Goal: Browse casually

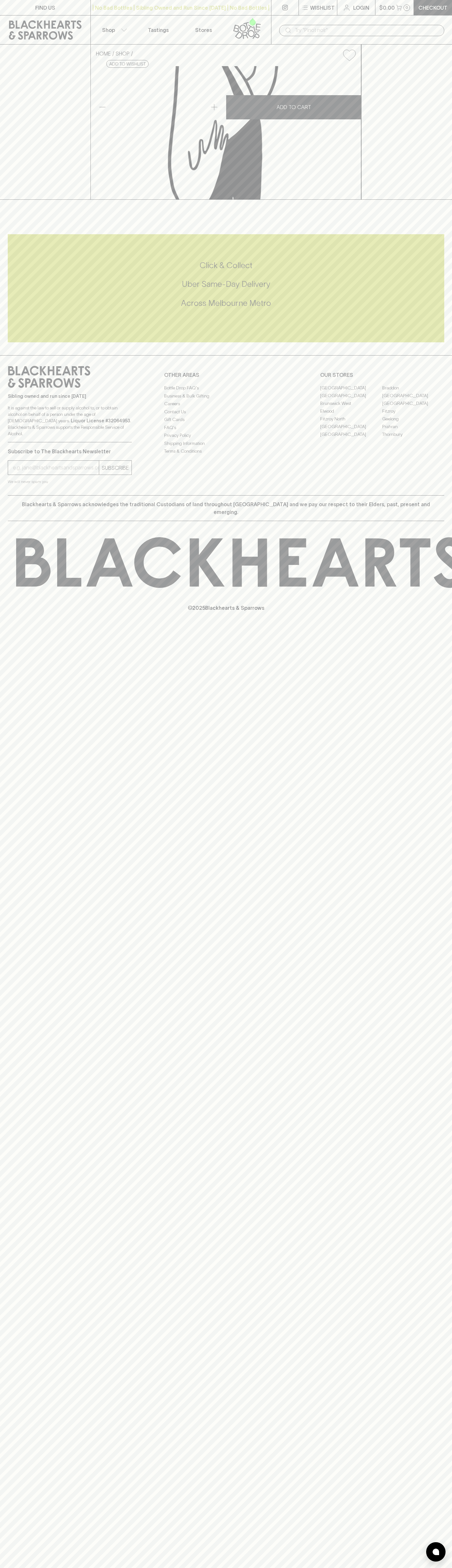
click at [110, 17] on button "Shop" at bounding box center [113, 29] width 45 height 29
click at [439, 688] on div at bounding box center [226, 784] width 452 height 1568
click at [412, 1567] on html "FIND US | No Bad Bottles | Sibling Owned and Run Since [DATE] | No Bad Bottles …" at bounding box center [226, 784] width 452 height 1568
click at [17, 467] on div at bounding box center [226, 784] width 452 height 1568
